Goal: Navigation & Orientation: Find specific page/section

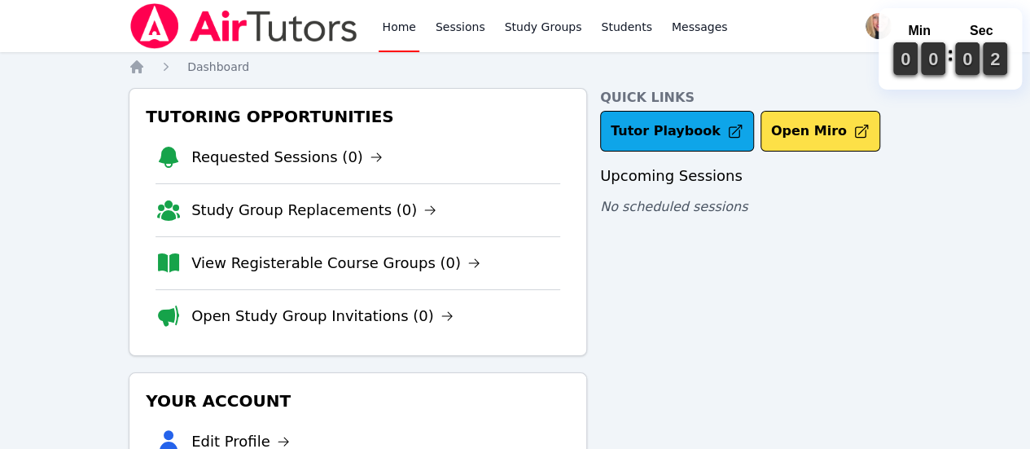
click at [879, 314] on div "Quick Links Tutor Playbook Open Miro Upcoming Sessions No scheduled sessions" at bounding box center [750, 364] width 301 height 552
